Goal: Task Accomplishment & Management: Manage account settings

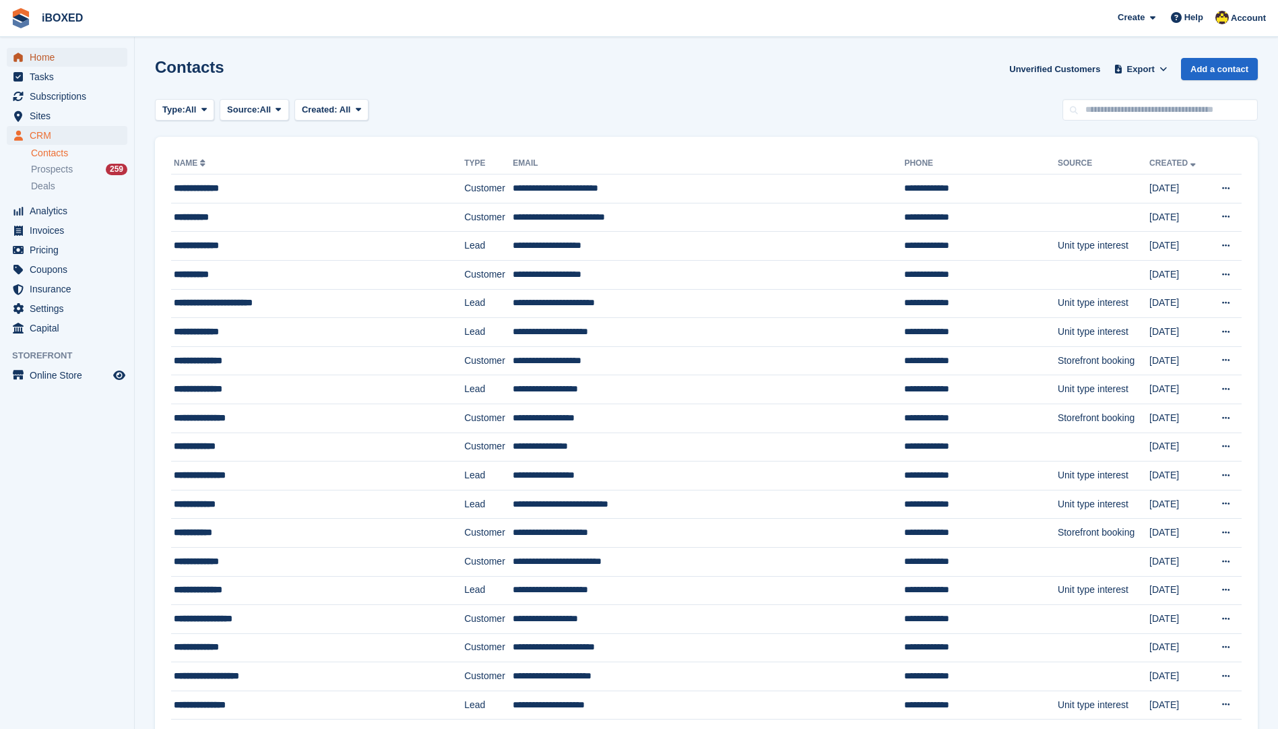
click at [79, 63] on span "Home" at bounding box center [70, 57] width 81 height 19
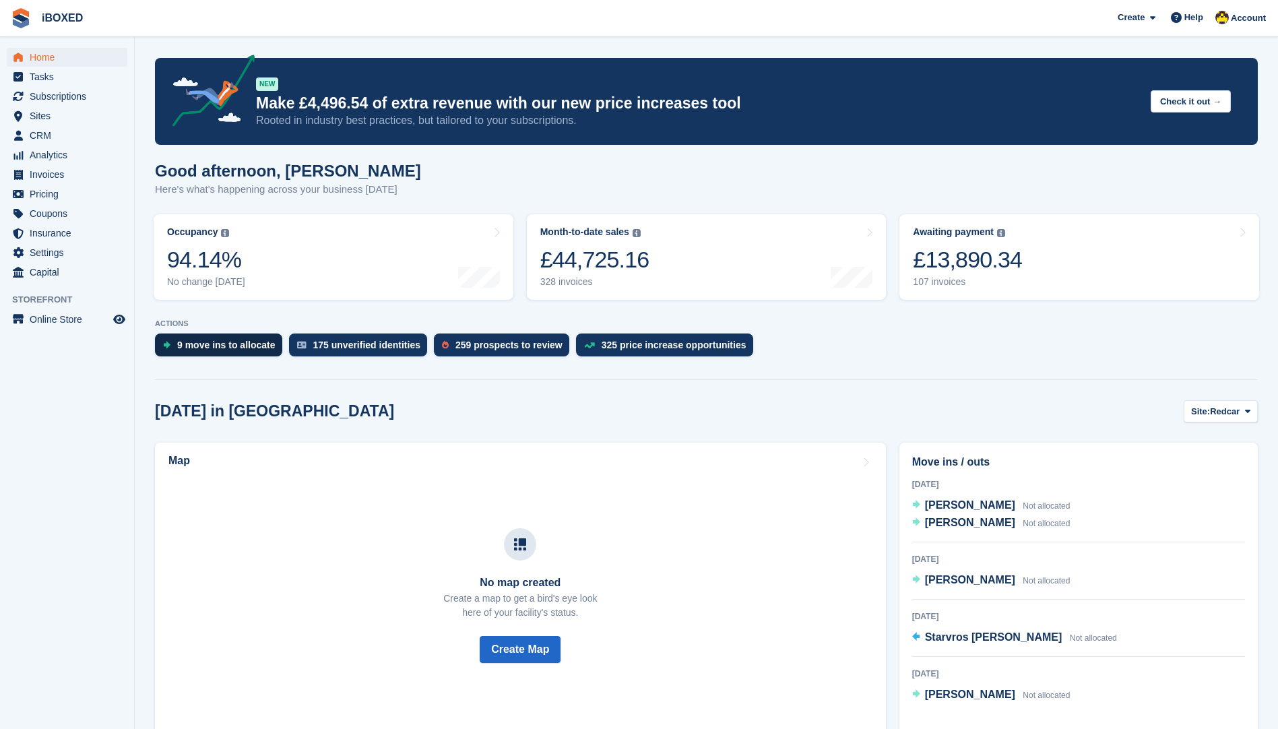
click at [232, 352] on div "9 move ins to allocate" at bounding box center [218, 345] width 127 height 23
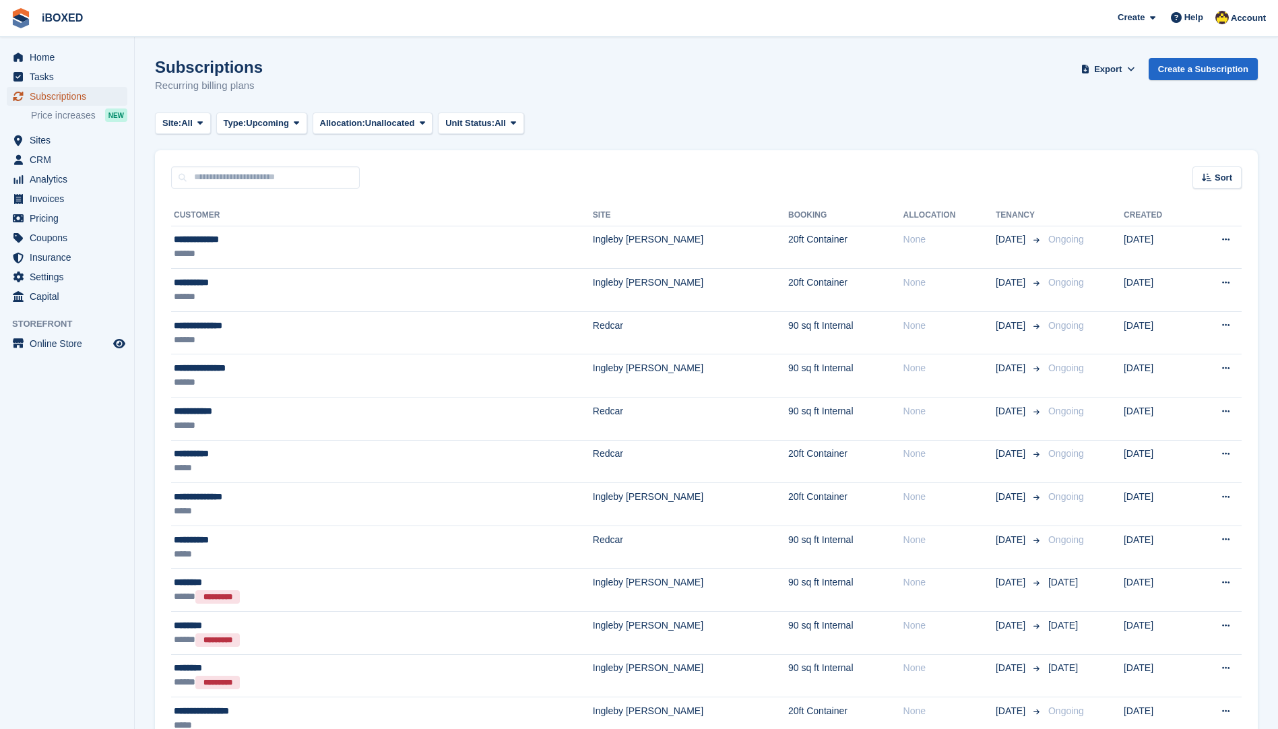
click at [90, 92] on span "Subscriptions" at bounding box center [70, 96] width 81 height 19
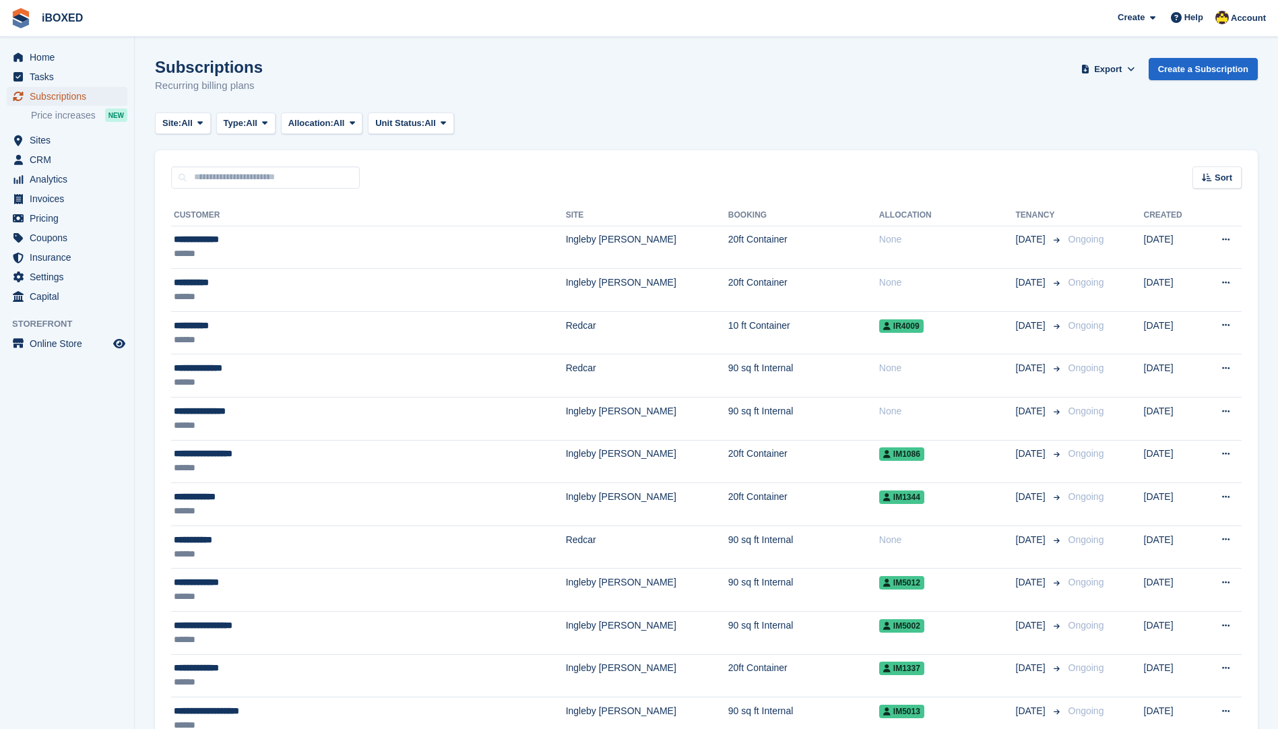
drag, startPoint x: 90, startPoint y: 92, endPoint x: 75, endPoint y: 1, distance: 92.2
click at [90, 92] on span "Subscriptions" at bounding box center [70, 96] width 81 height 19
click at [13, 63] on span "menu" at bounding box center [18, 57] width 16 height 16
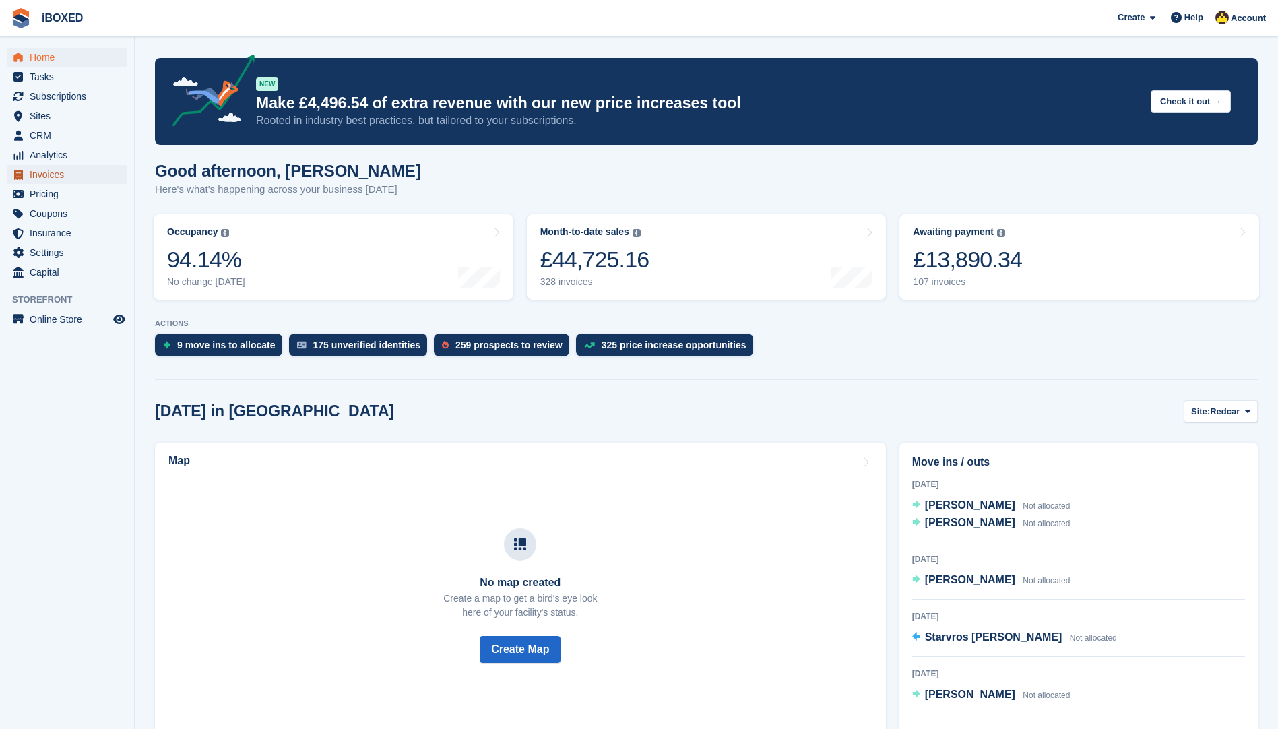
click at [78, 178] on span "Invoices" at bounding box center [70, 174] width 81 height 19
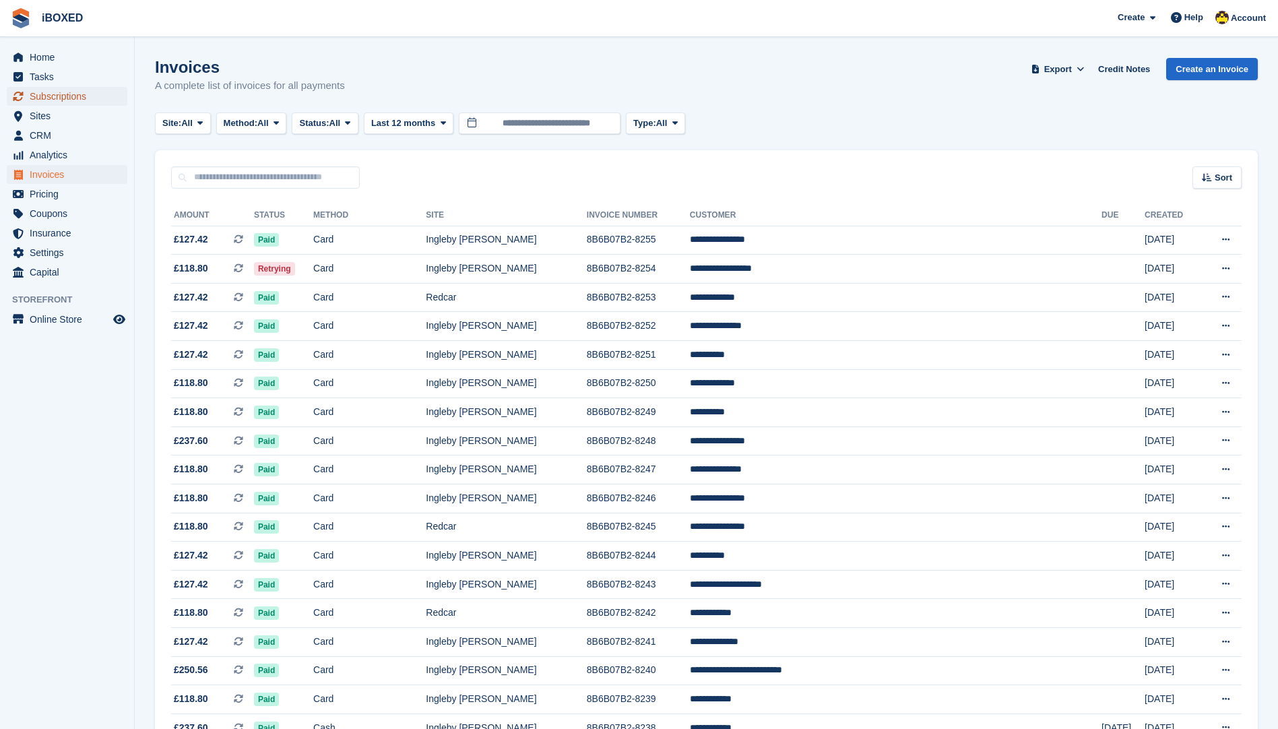
click at [107, 92] on span "Subscriptions" at bounding box center [70, 96] width 81 height 19
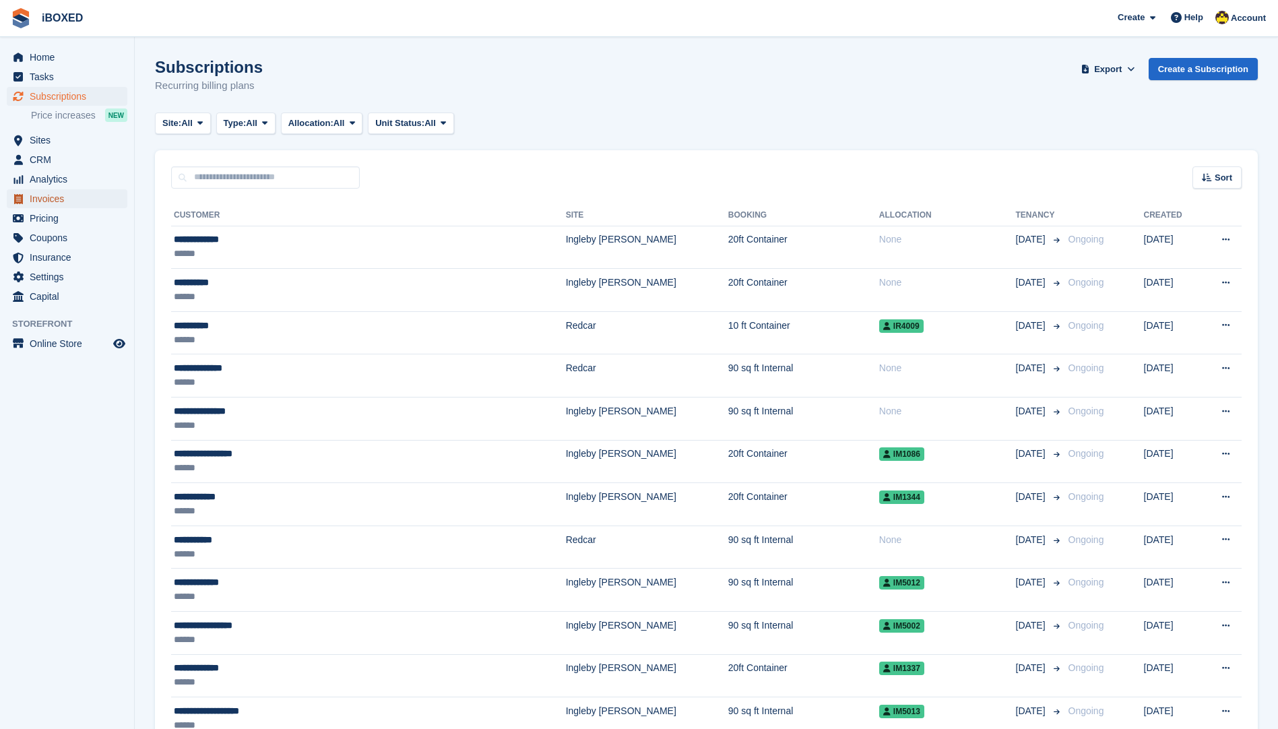
click at [59, 197] on span "Invoices" at bounding box center [70, 198] width 81 height 19
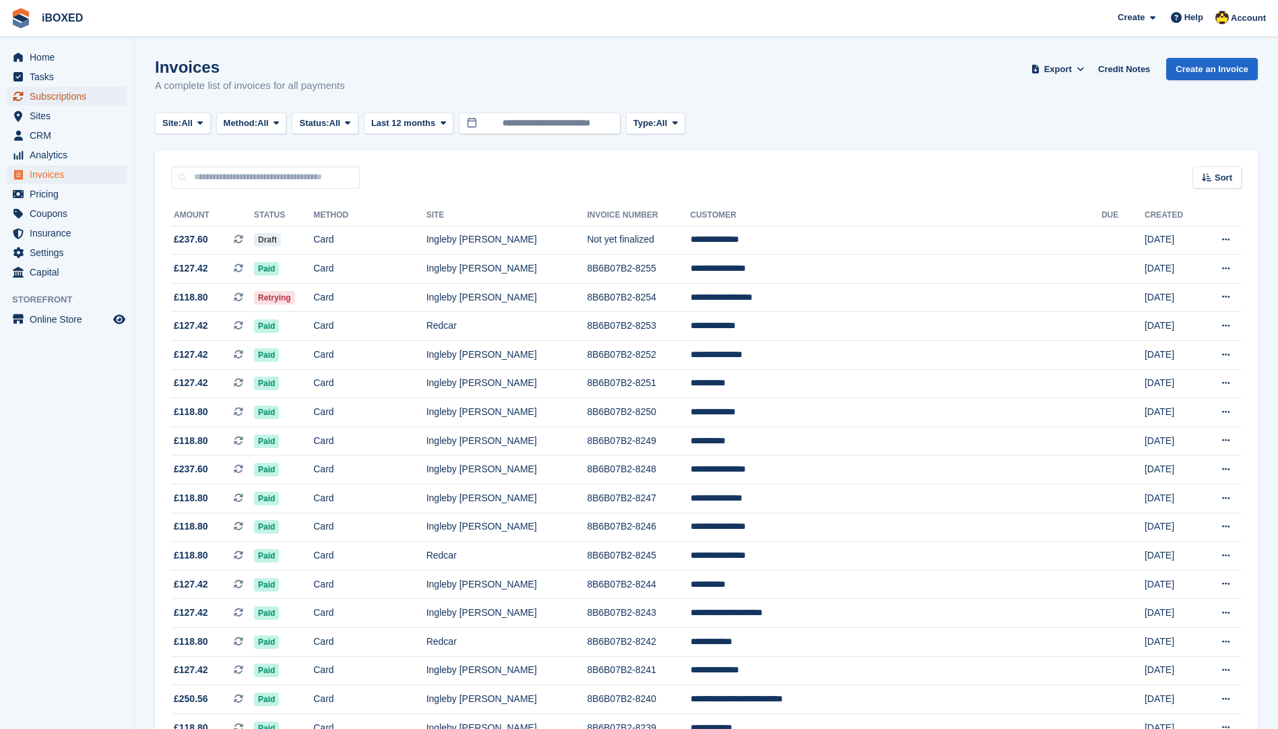
click at [71, 90] on span "Subscriptions" at bounding box center [70, 96] width 81 height 19
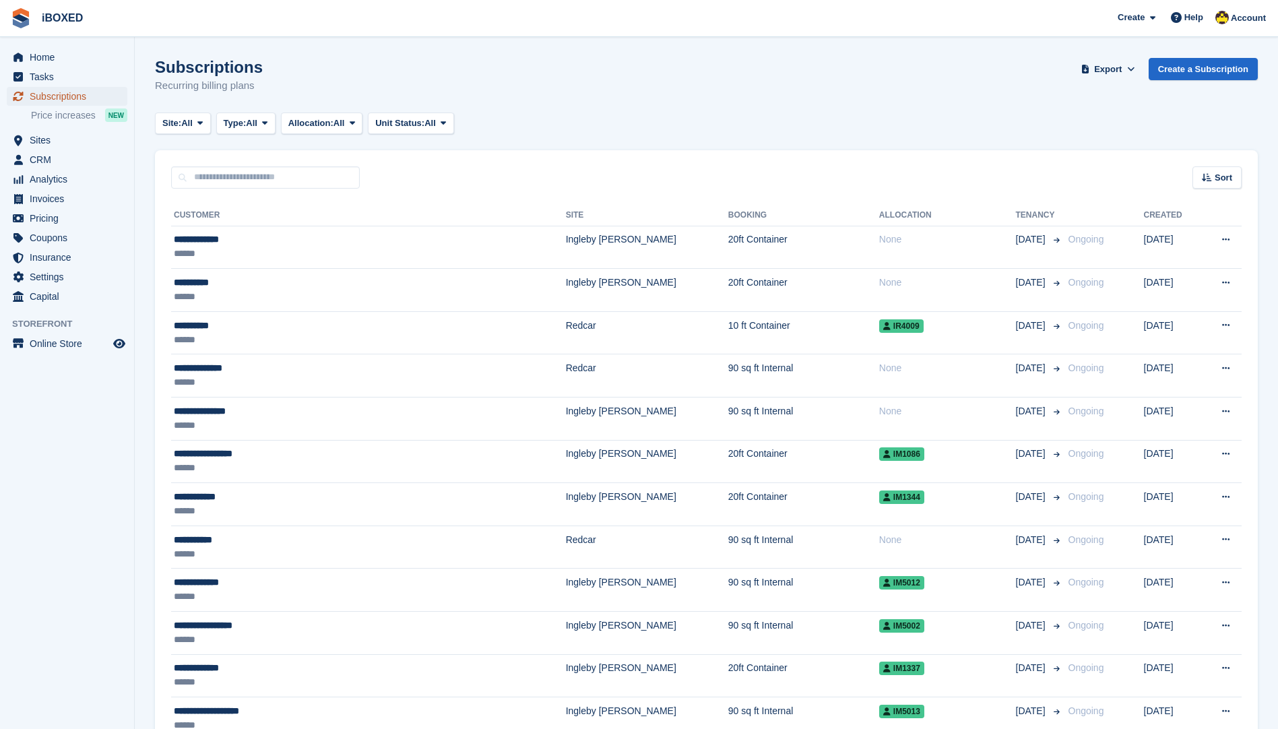
click at [91, 104] on span "Subscriptions" at bounding box center [70, 96] width 81 height 19
click at [98, 138] on span "Sites" at bounding box center [70, 140] width 81 height 19
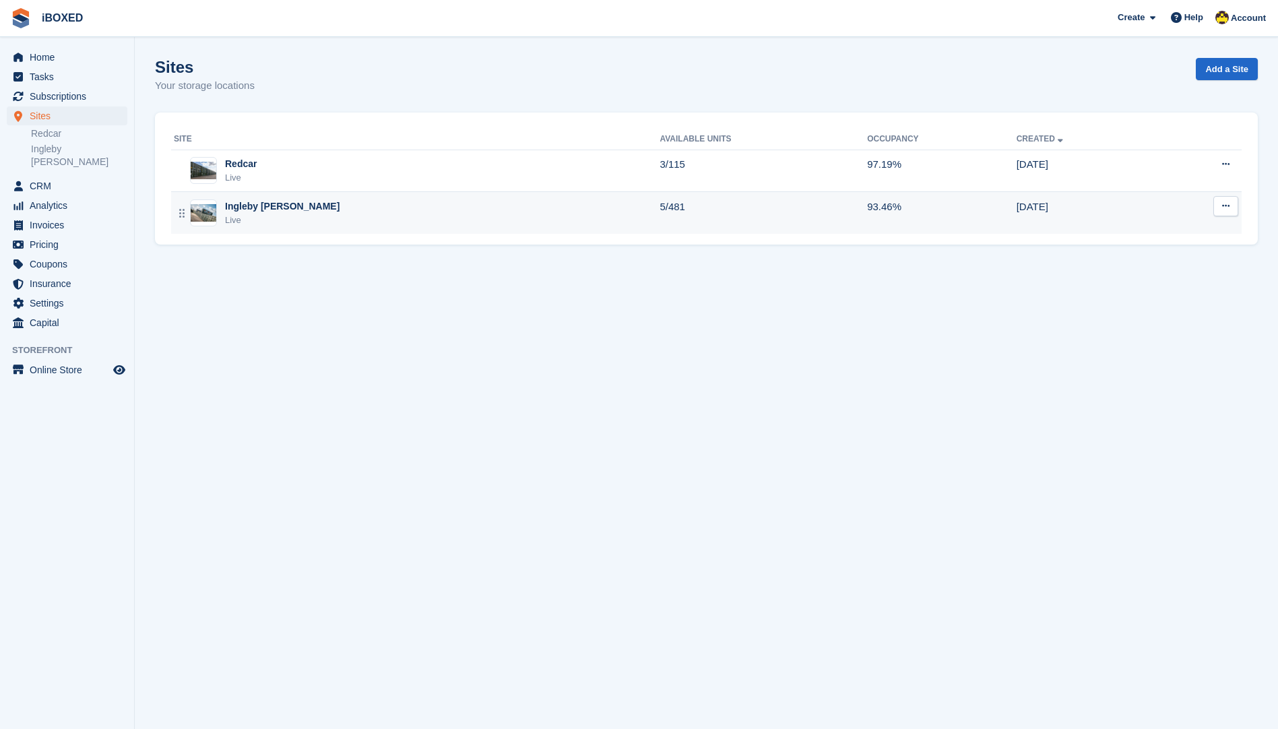
click at [381, 206] on div "Ingleby Barwick Live" at bounding box center [417, 213] width 486 height 28
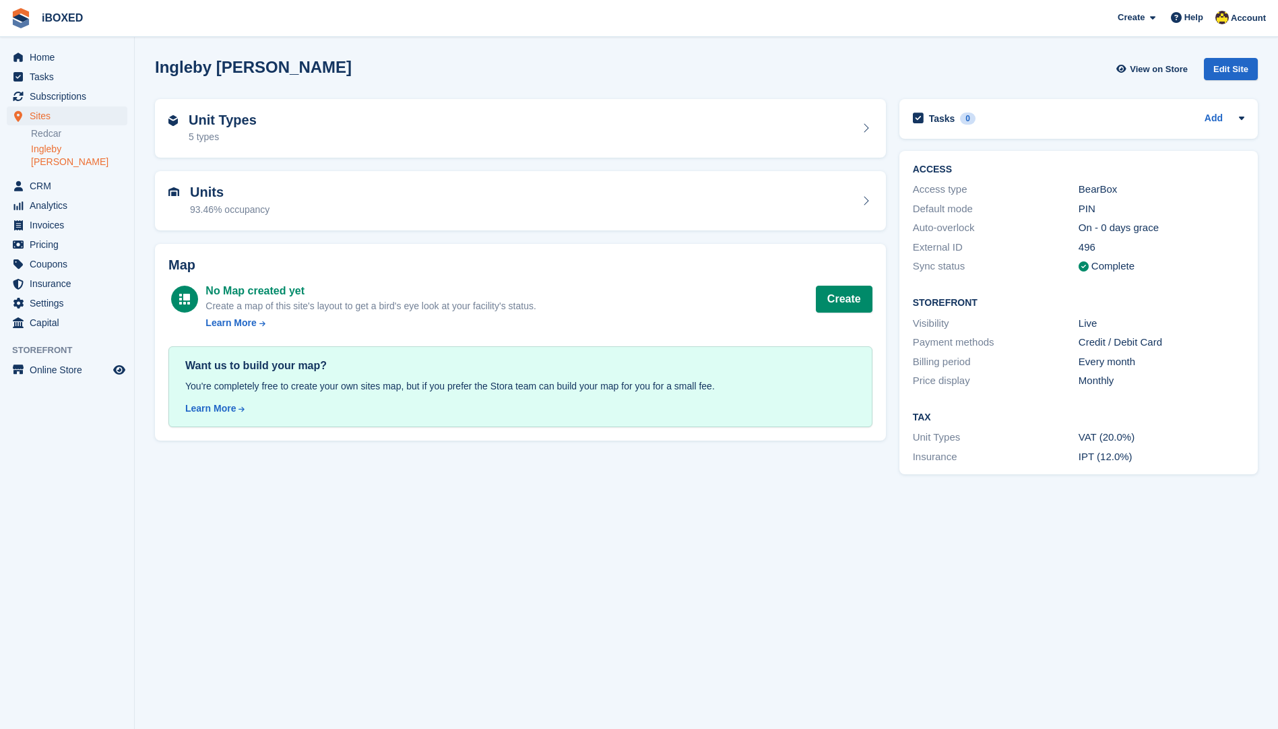
click at [381, 206] on div "Units 93.46% occupancy" at bounding box center [520, 201] width 704 height 32
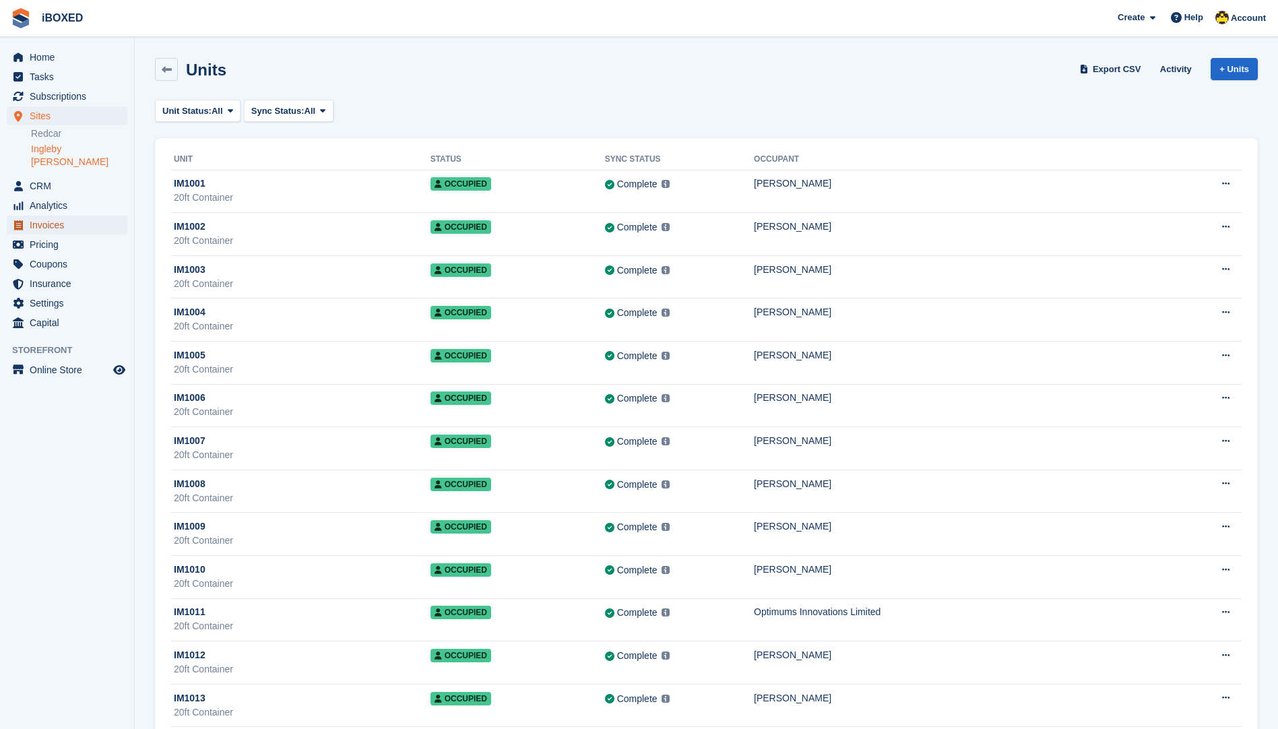
click at [36, 216] on span "Invoices" at bounding box center [70, 225] width 81 height 19
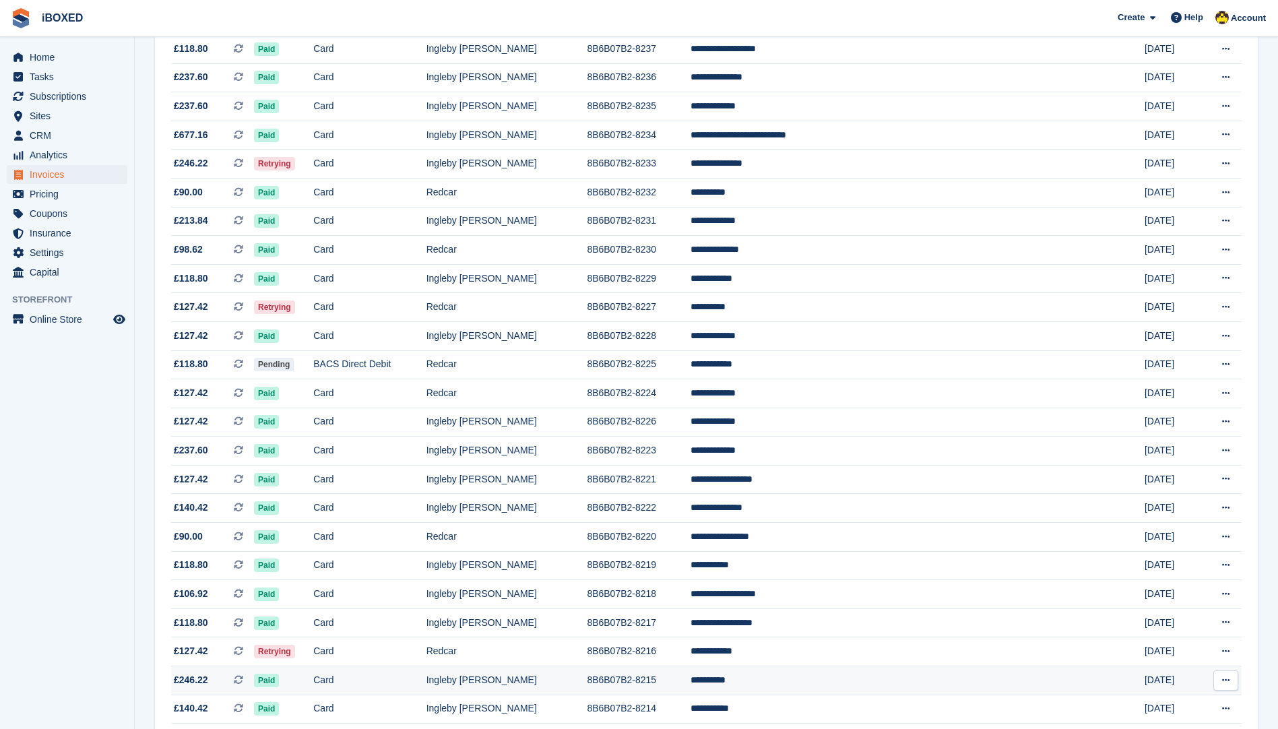
scroll to position [741, 0]
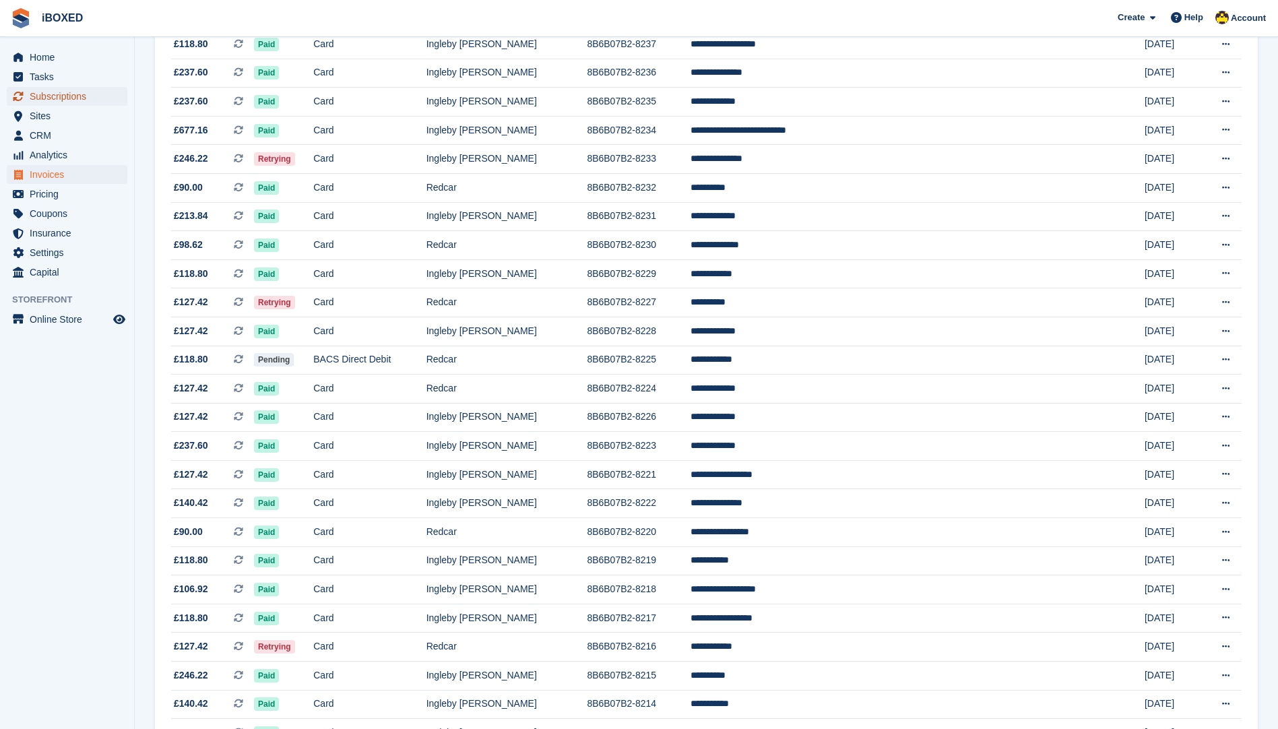
click at [46, 102] on span "Subscriptions" at bounding box center [70, 96] width 81 height 19
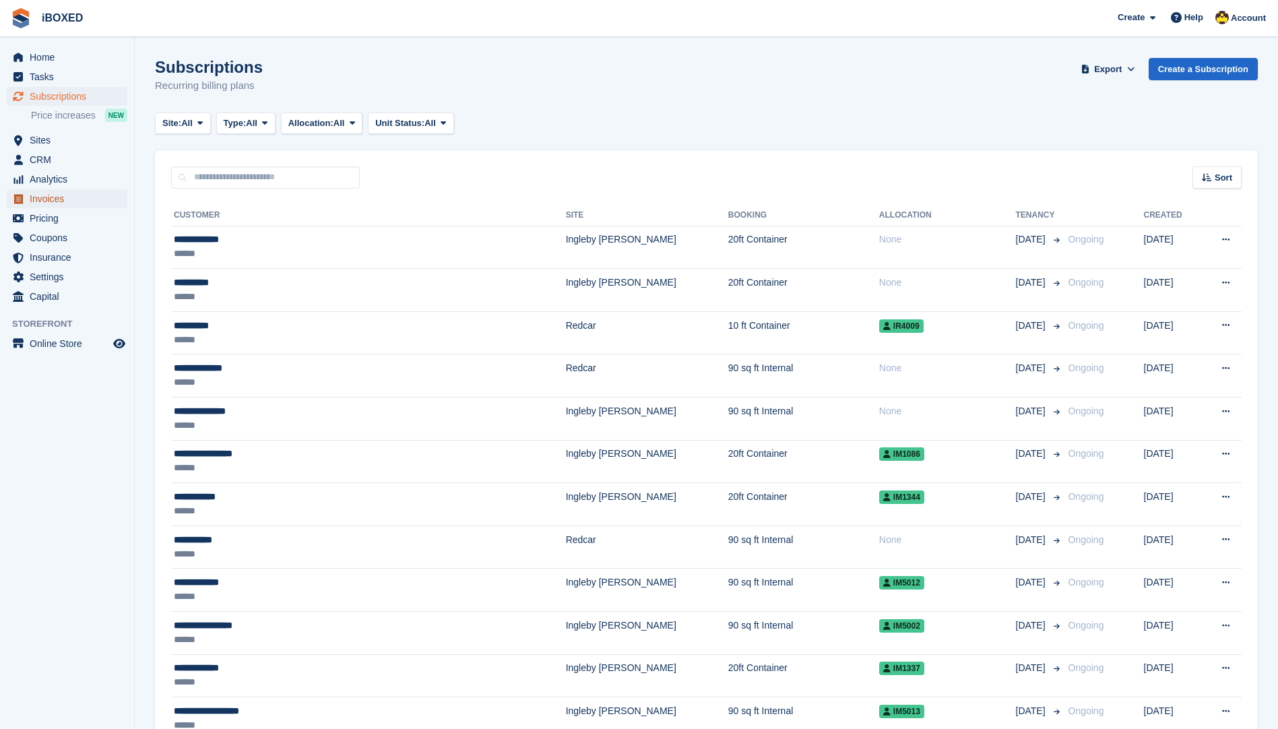
click at [65, 203] on span "Invoices" at bounding box center [70, 198] width 81 height 19
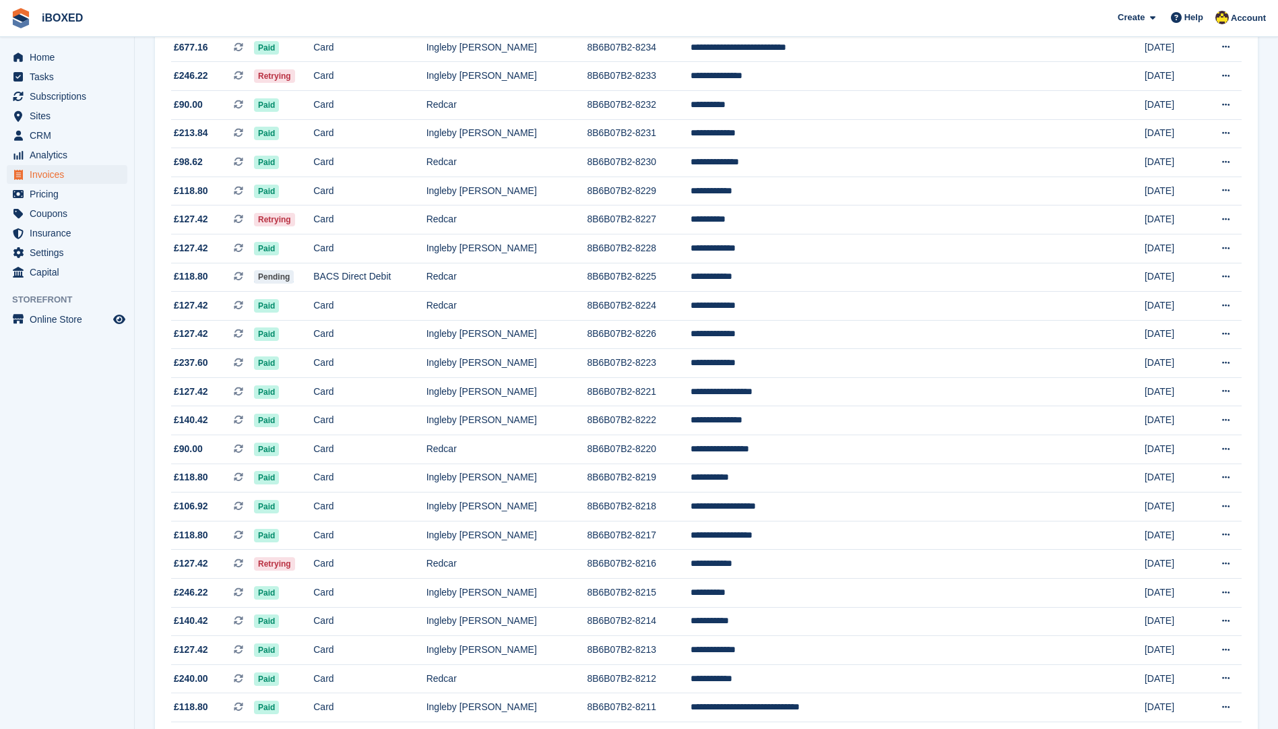
scroll to position [876, 0]
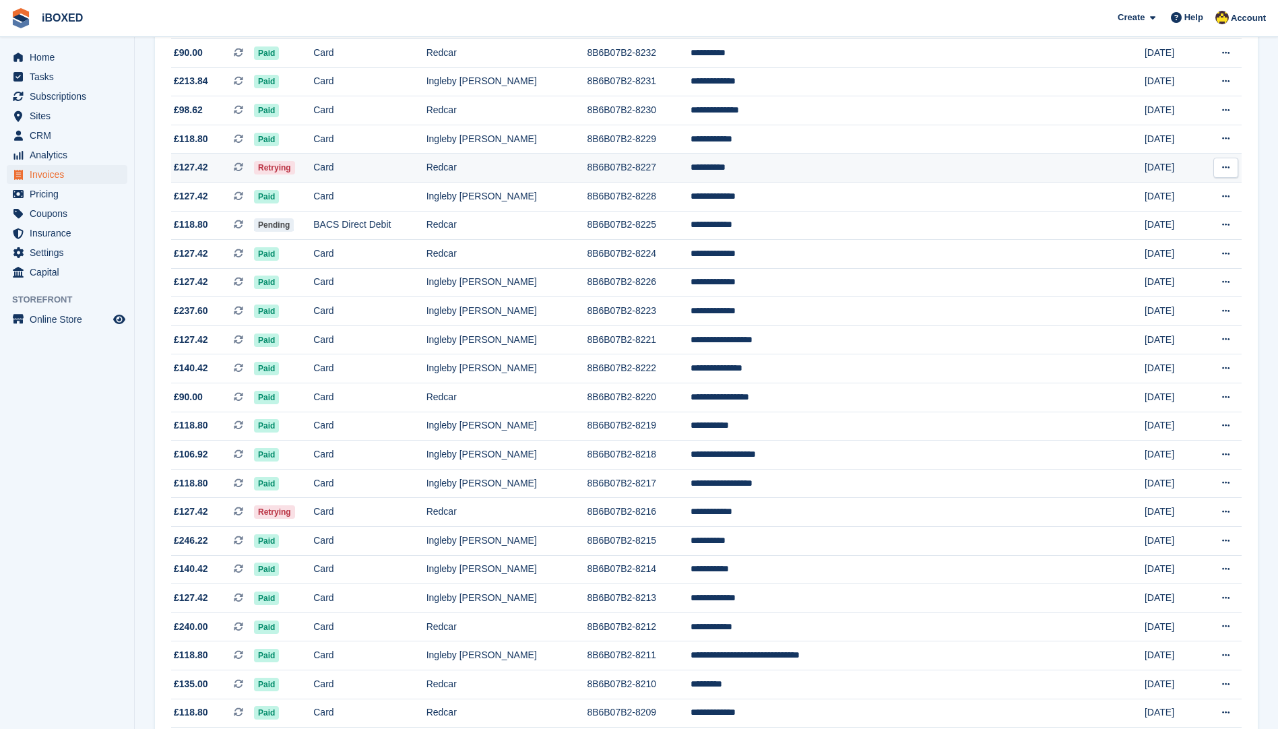
click at [931, 164] on td "**********" at bounding box center [896, 168] width 411 height 29
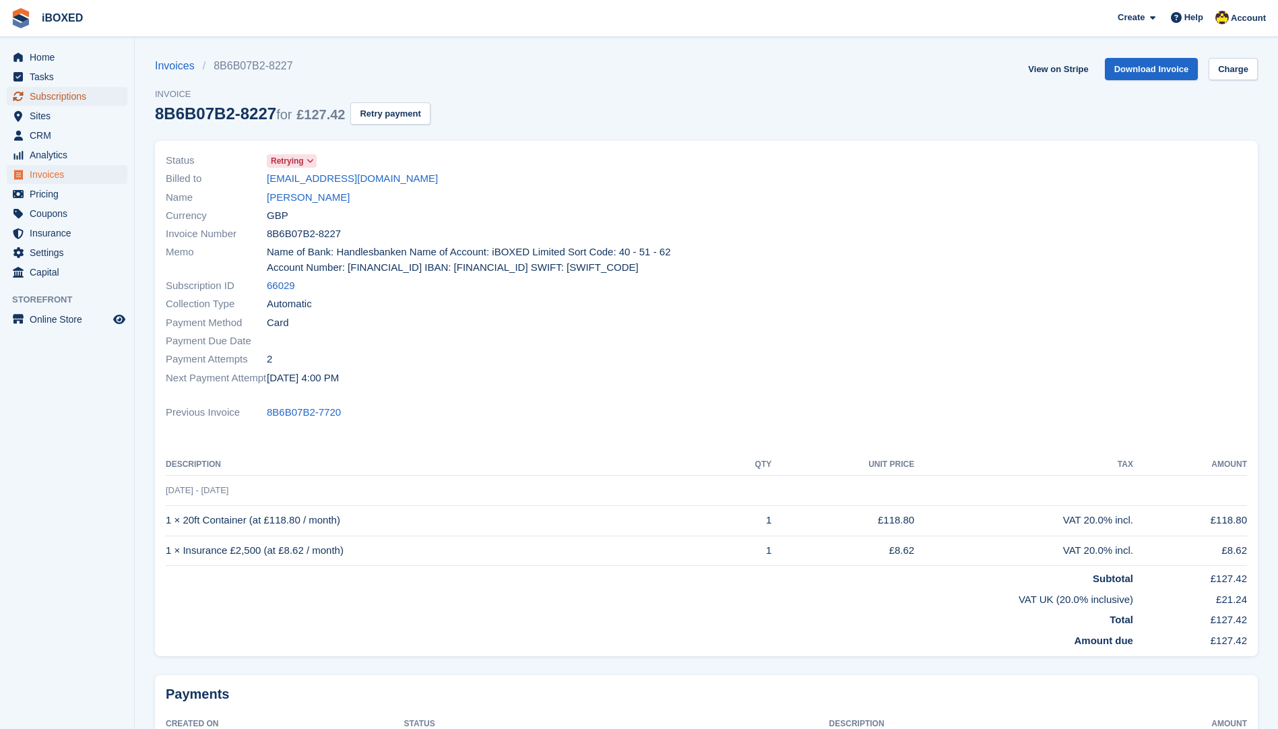
click at [96, 96] on span "Subscriptions" at bounding box center [70, 96] width 81 height 19
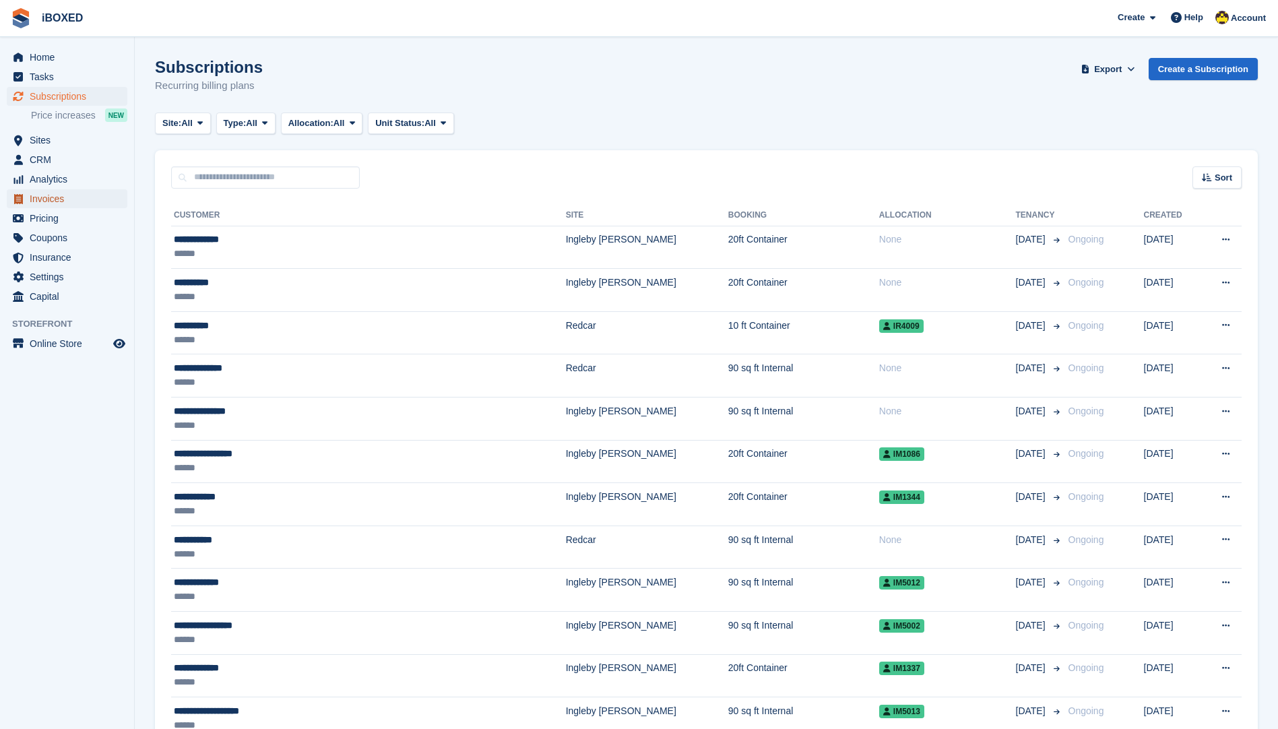
click at [61, 200] on span "Invoices" at bounding box center [70, 198] width 81 height 19
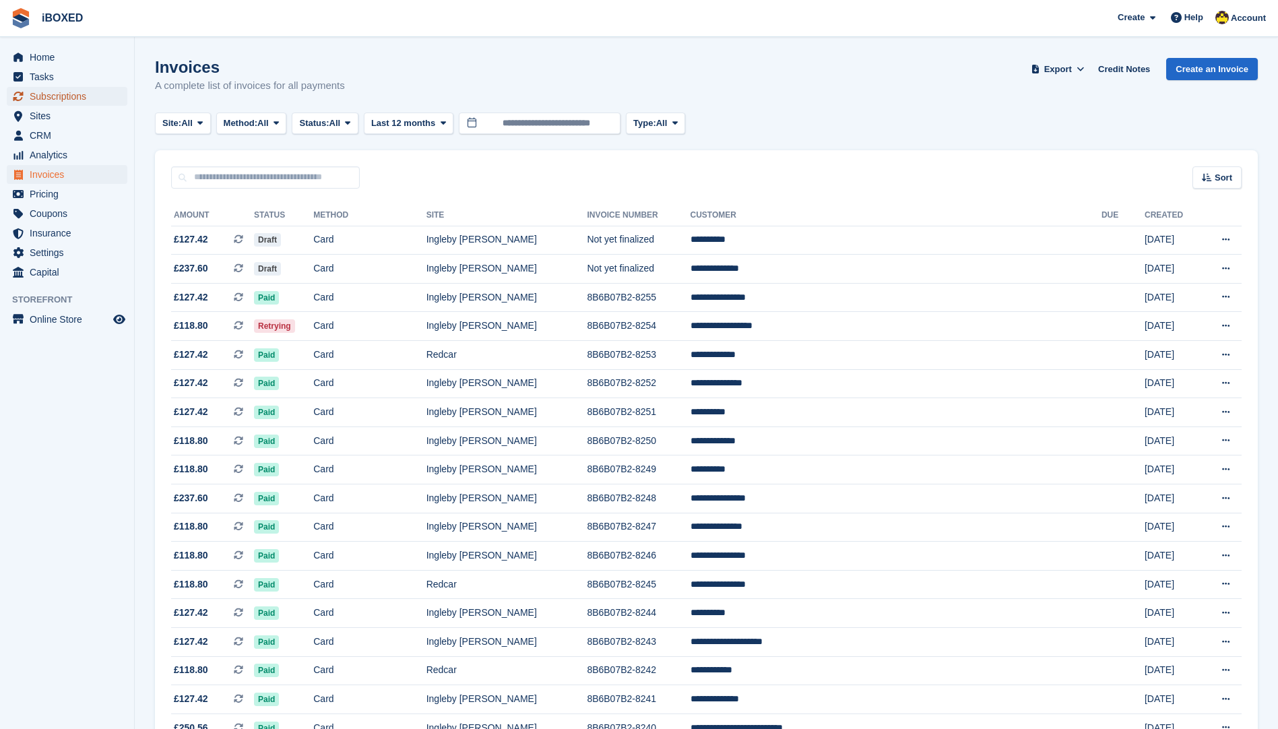
click at [61, 100] on span "Subscriptions" at bounding box center [70, 96] width 81 height 19
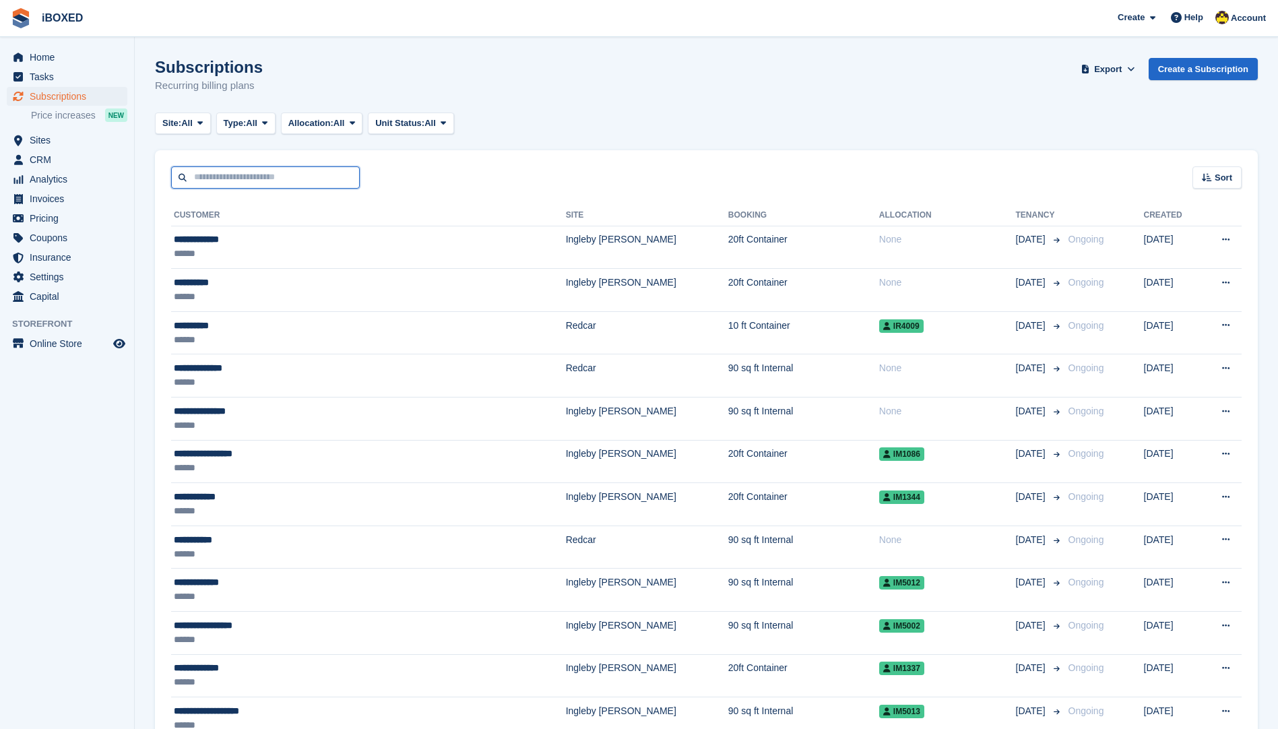
click at [224, 187] on input "text" at bounding box center [265, 177] width 189 height 22
type input "******"
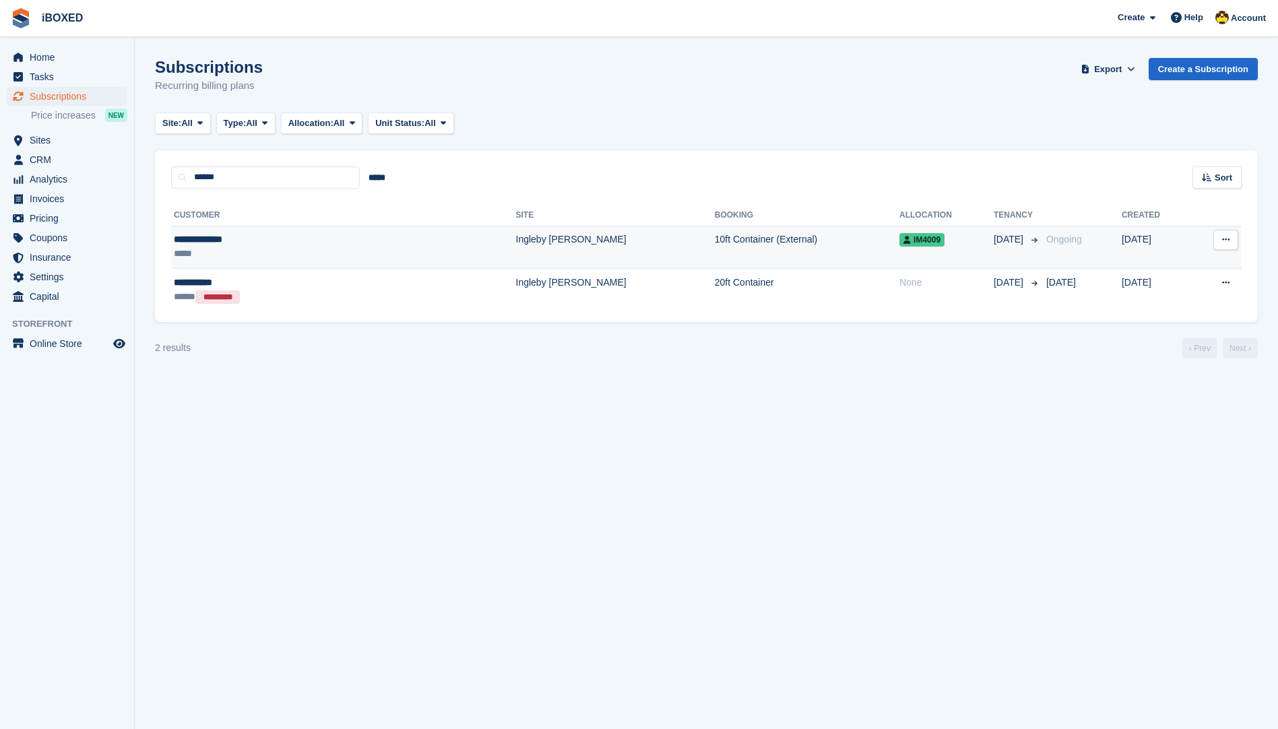
click at [516, 243] on td "Ingleby [PERSON_NAME]" at bounding box center [615, 247] width 199 height 43
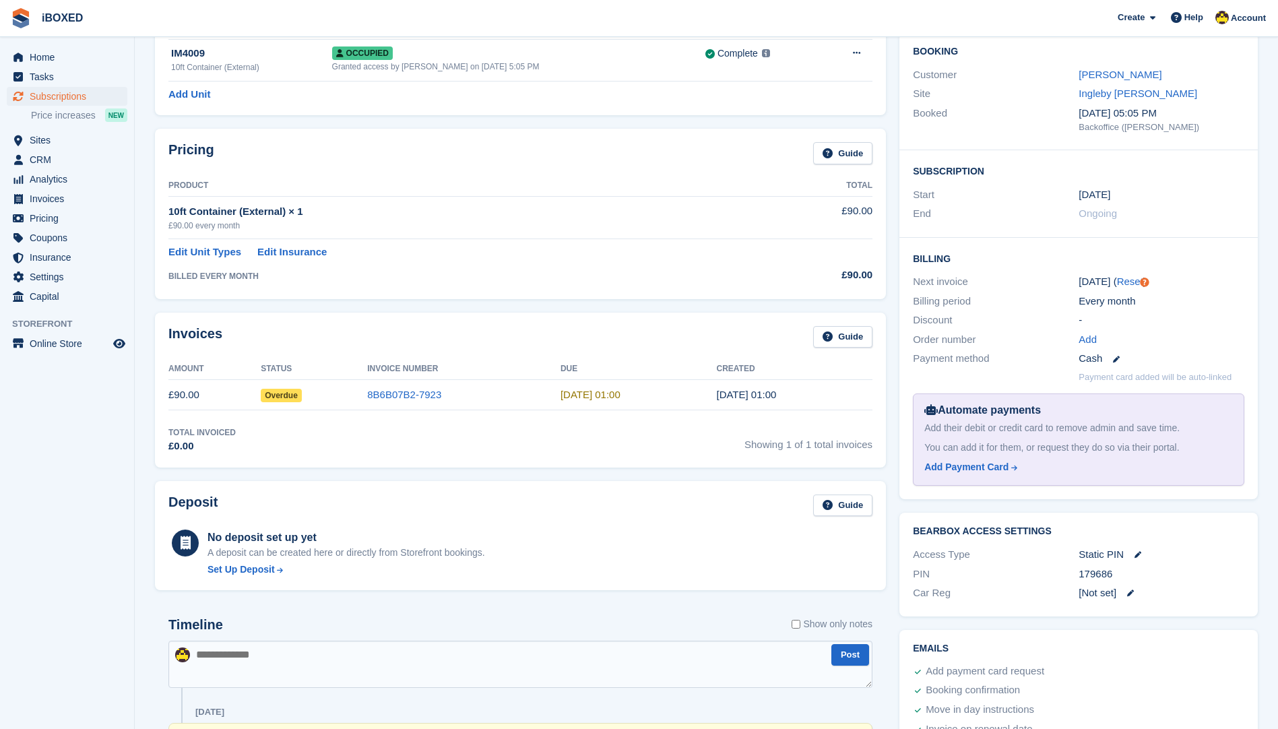
scroll to position [67, 0]
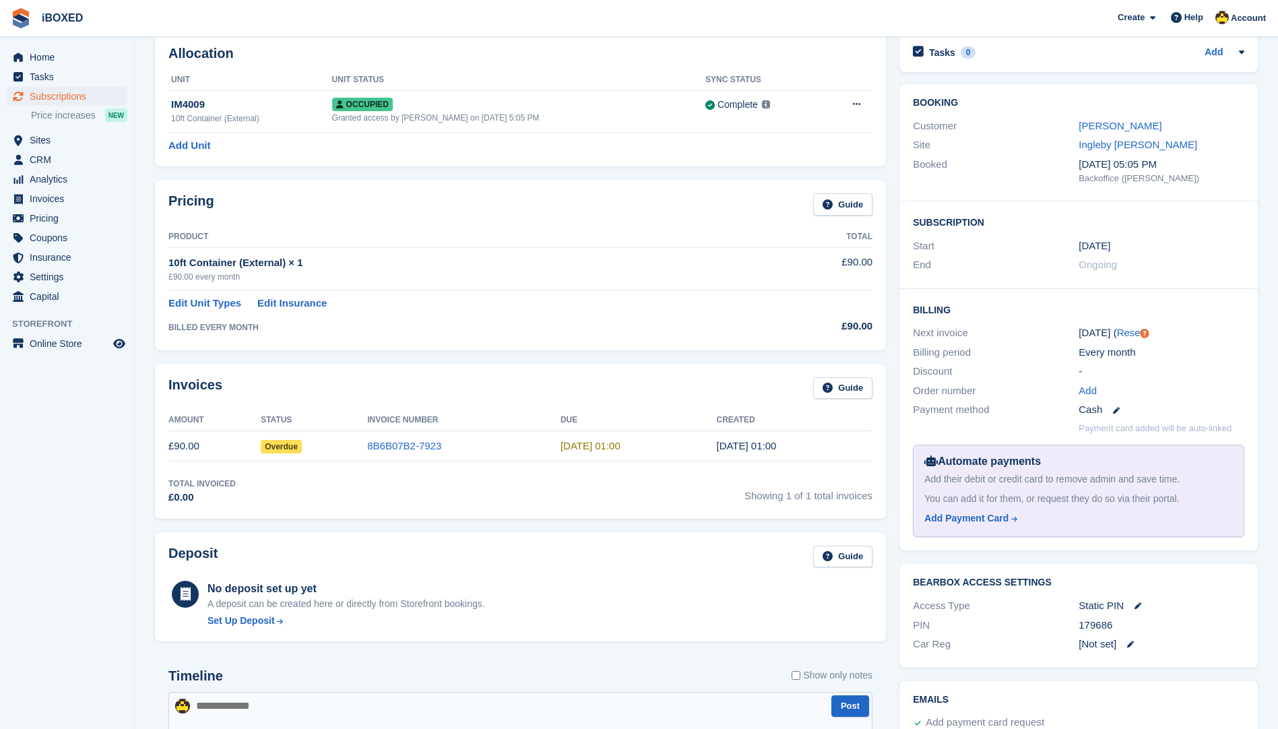
click at [1177, 148] on div "Ingleby [PERSON_NAME]" at bounding box center [1162, 145] width 166 height 16
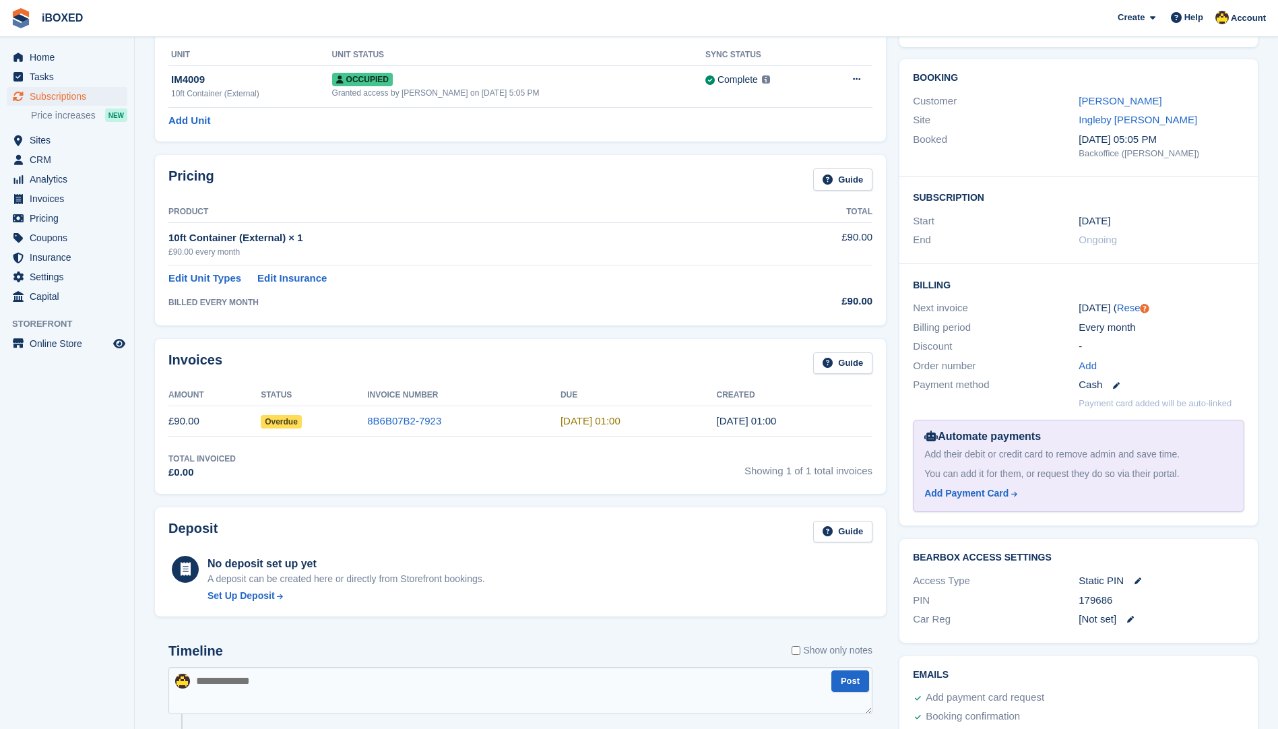
scroll to position [0, 0]
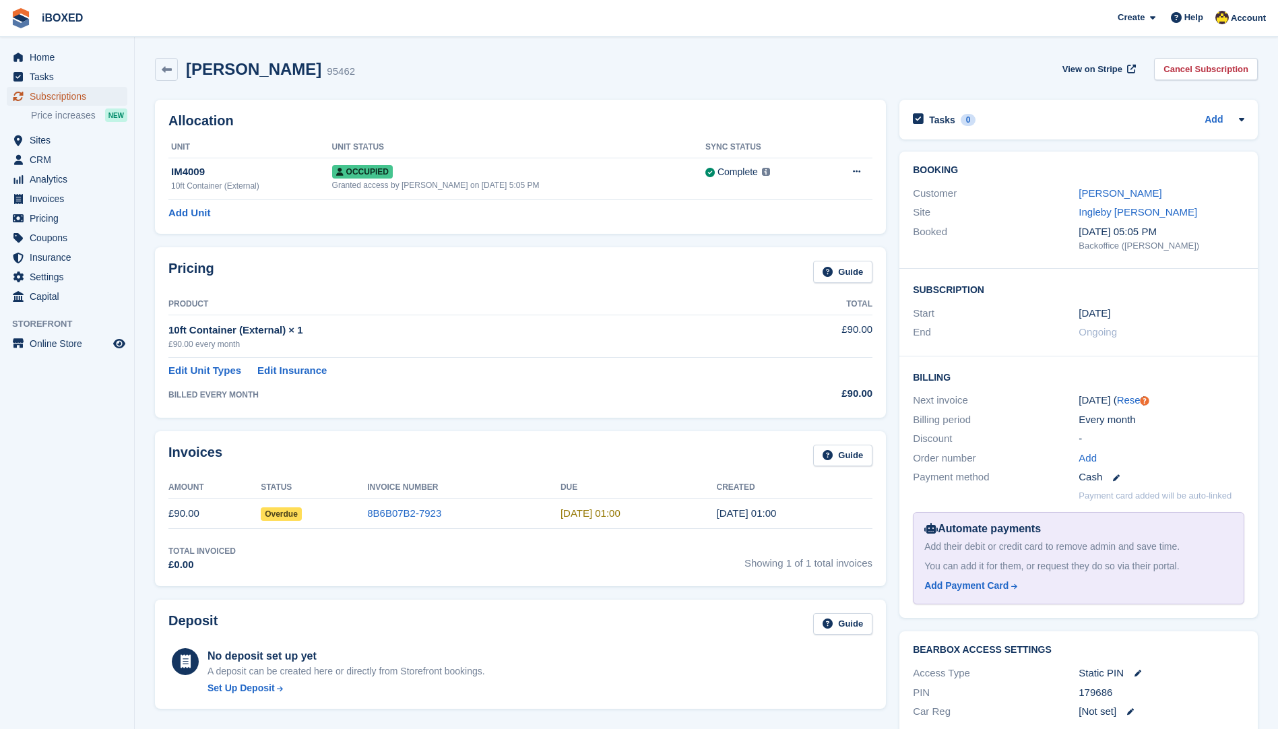
click at [93, 95] on span "Subscriptions" at bounding box center [70, 96] width 81 height 19
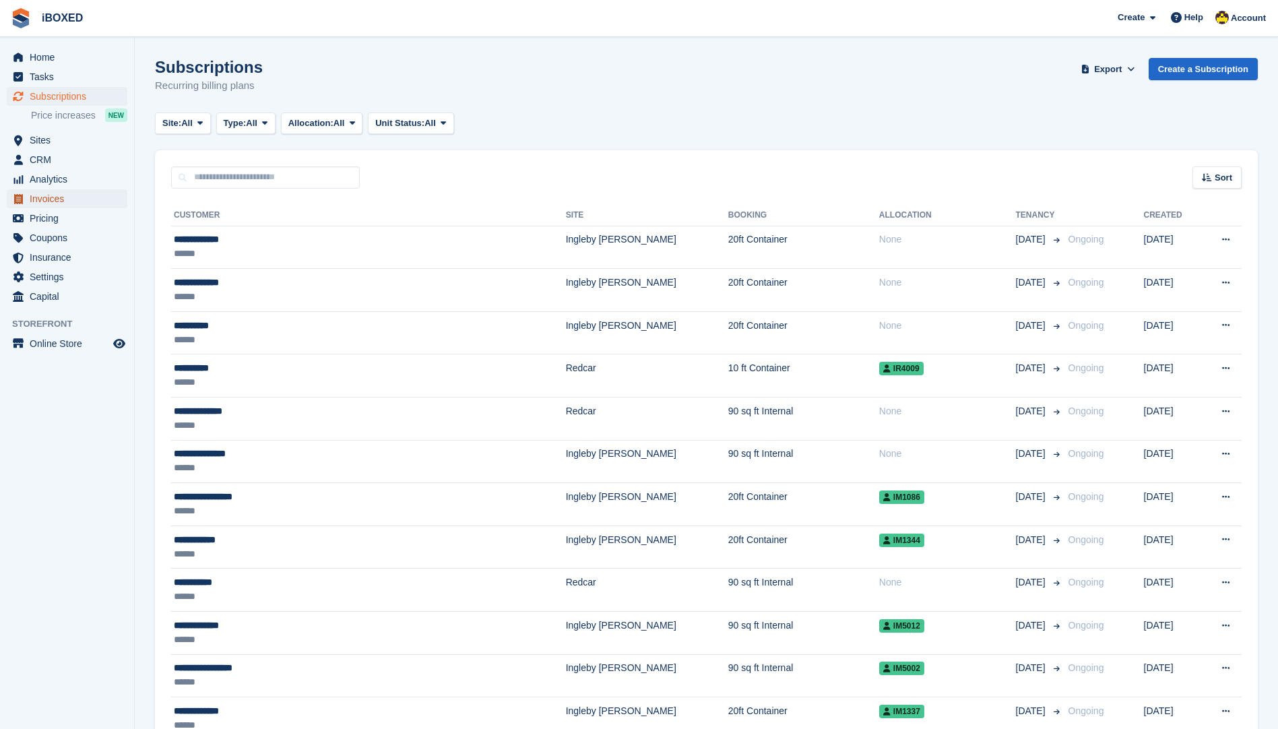
click at [71, 192] on span "Invoices" at bounding box center [70, 198] width 81 height 19
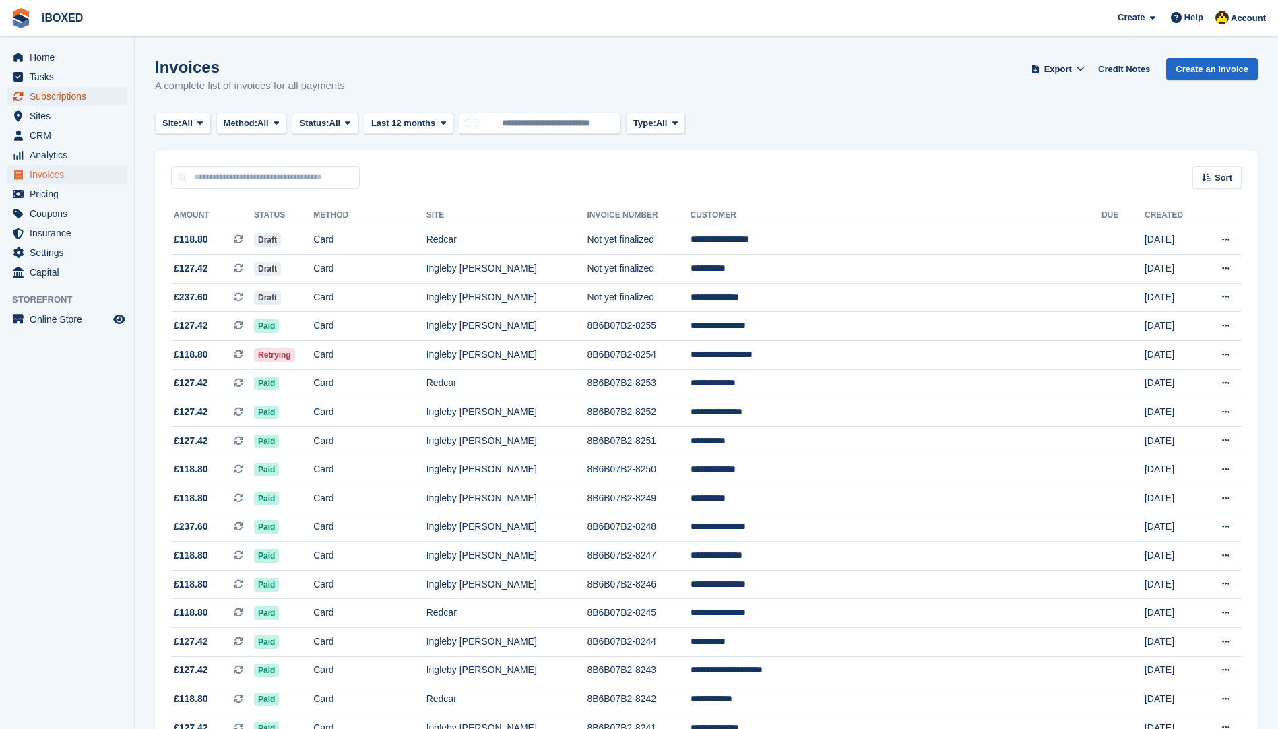
click at [63, 92] on span "Subscriptions" at bounding box center [70, 96] width 81 height 19
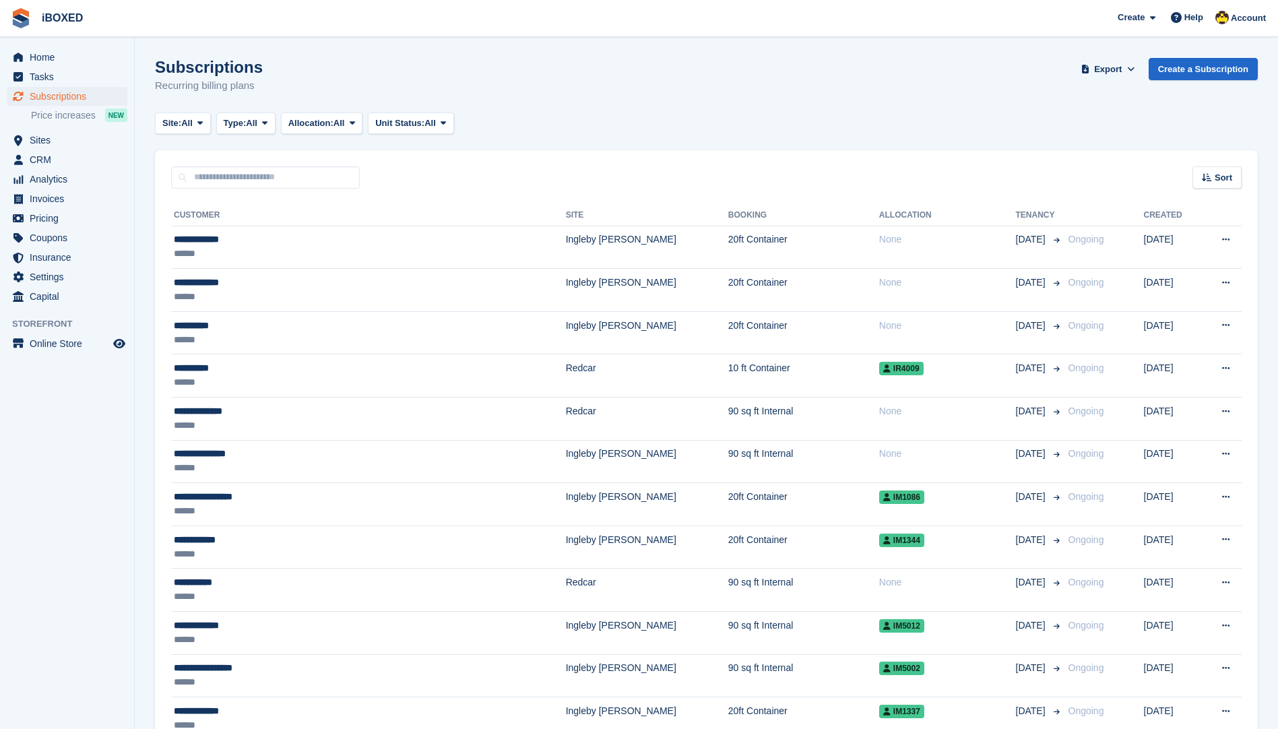
drag, startPoint x: 152, startPoint y: 63, endPoint x: 302, endPoint y: 91, distance: 152.9
drag, startPoint x: 302, startPoint y: 91, endPoint x: 254, endPoint y: 86, distance: 48.2
click at [254, 86] on p "Recurring billing plans" at bounding box center [209, 86] width 108 height 16
drag, startPoint x: 254, startPoint y: 86, endPoint x: 148, endPoint y: 69, distance: 107.8
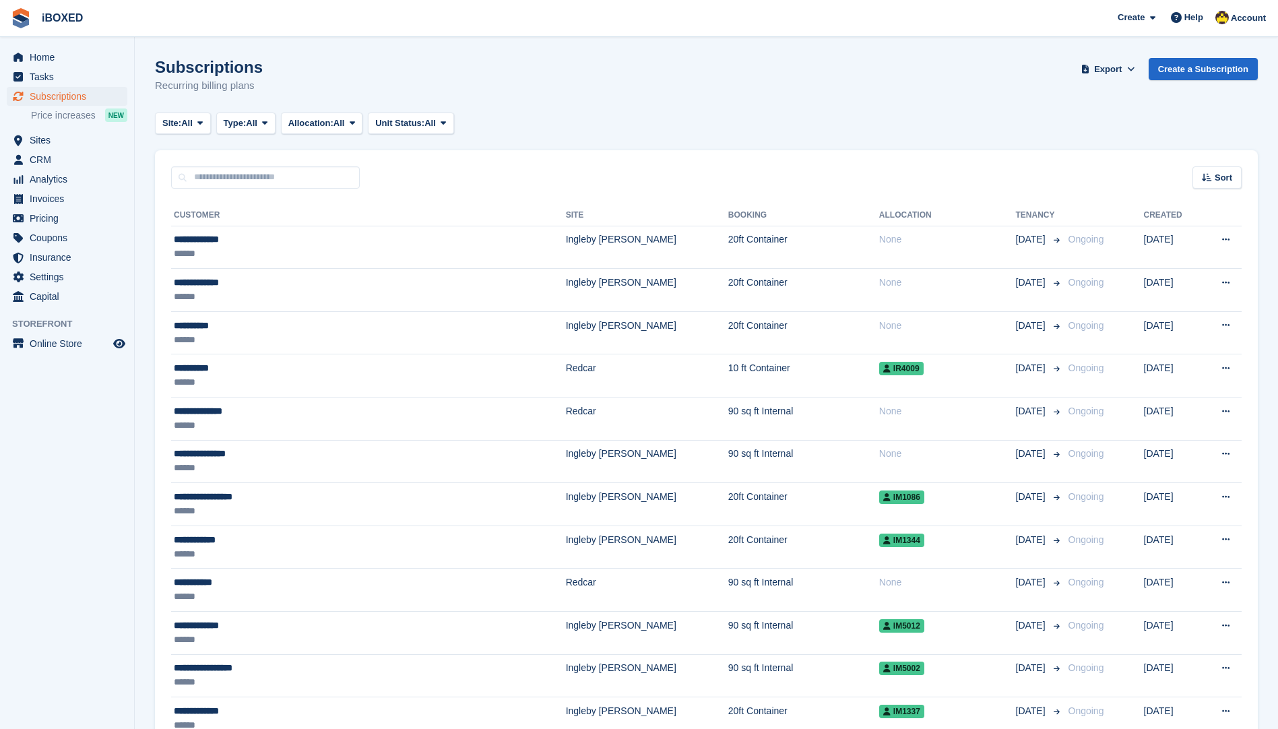
click at [747, 59] on div "Subscriptions Recurring billing plans Export Export Subscriptions Export a CSV …" at bounding box center [706, 84] width 1103 height 52
click at [87, 193] on span "Invoices" at bounding box center [70, 198] width 81 height 19
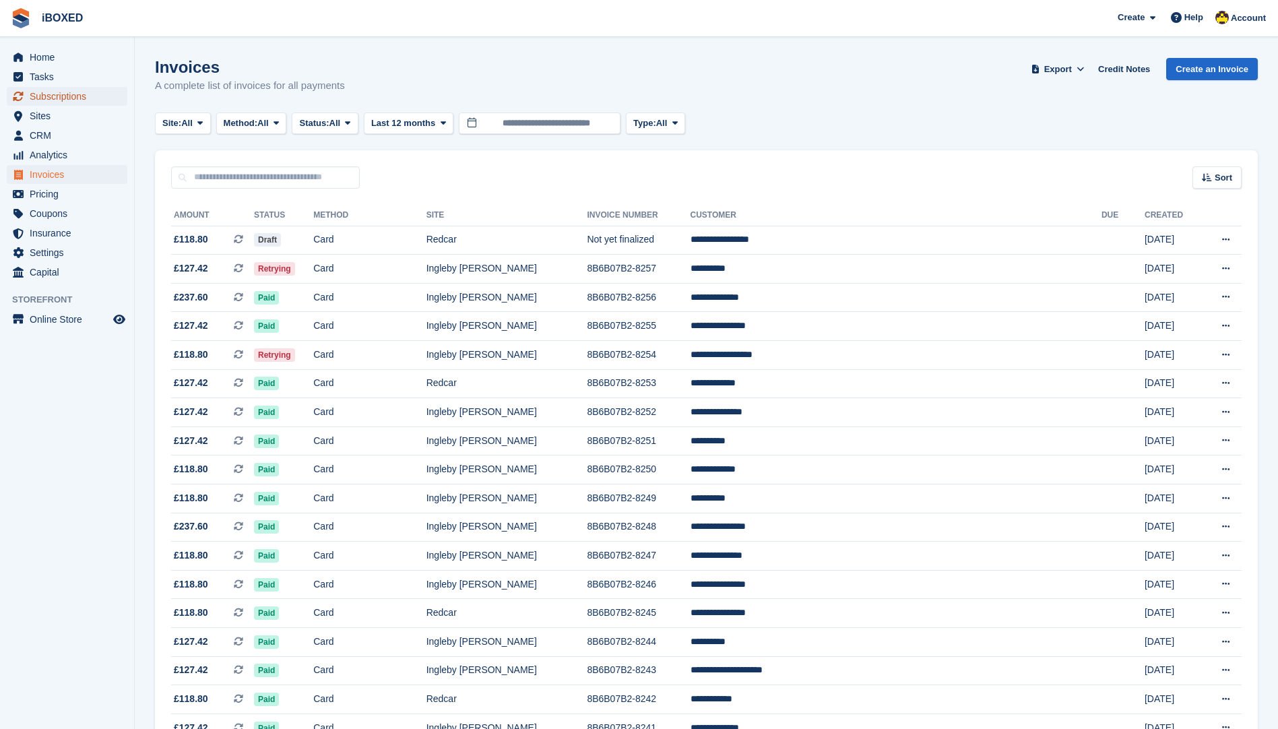
click at [109, 89] on span "Subscriptions" at bounding box center [70, 96] width 81 height 19
